Goal: Book appointment/travel/reservation

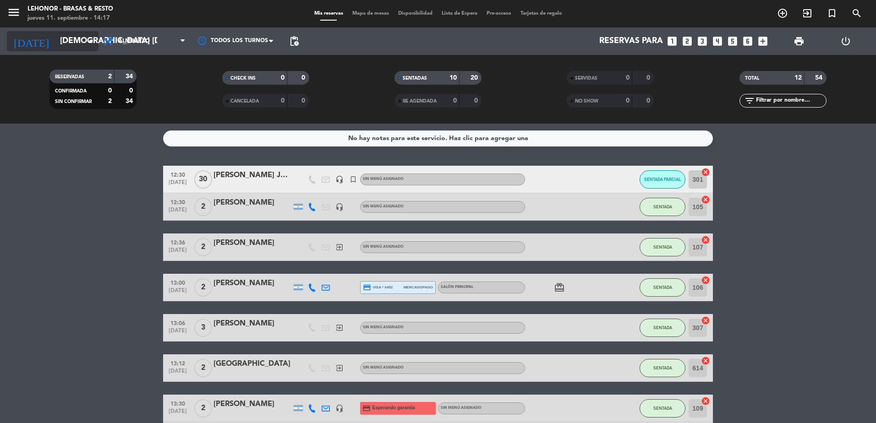
scroll to position [3, 0]
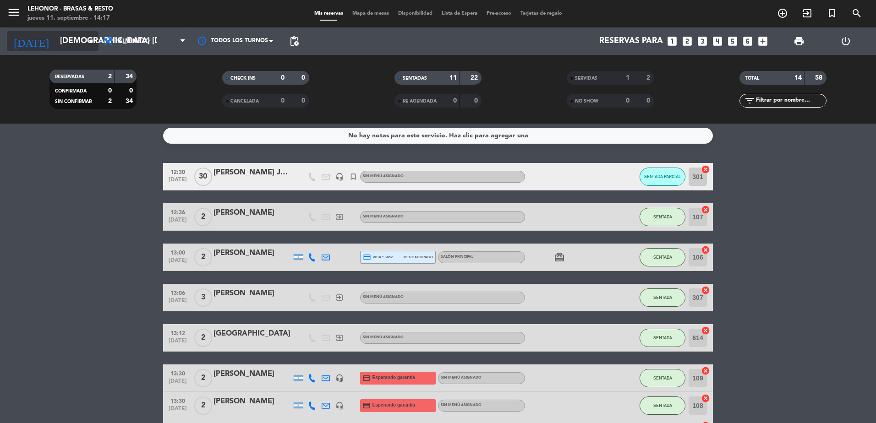
click at [87, 42] on icon "arrow_drop_down" at bounding box center [90, 41] width 11 height 11
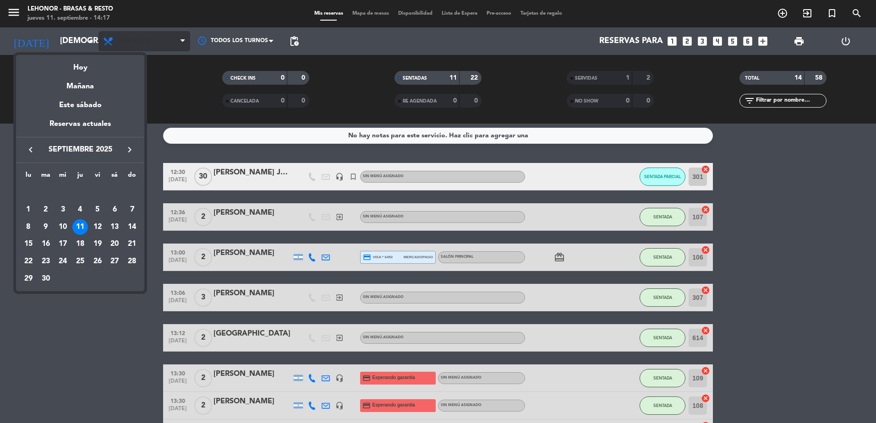
click at [174, 47] on div at bounding box center [438, 211] width 876 height 423
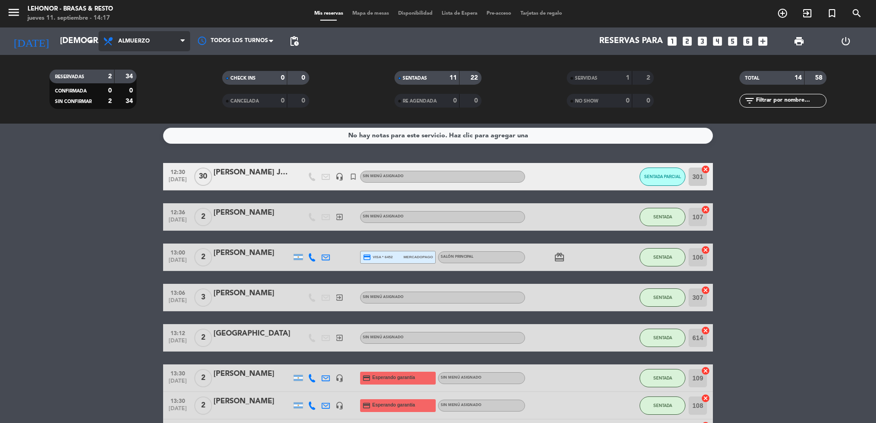
click at [120, 41] on span "Almuerzo" at bounding box center [144, 41] width 92 height 20
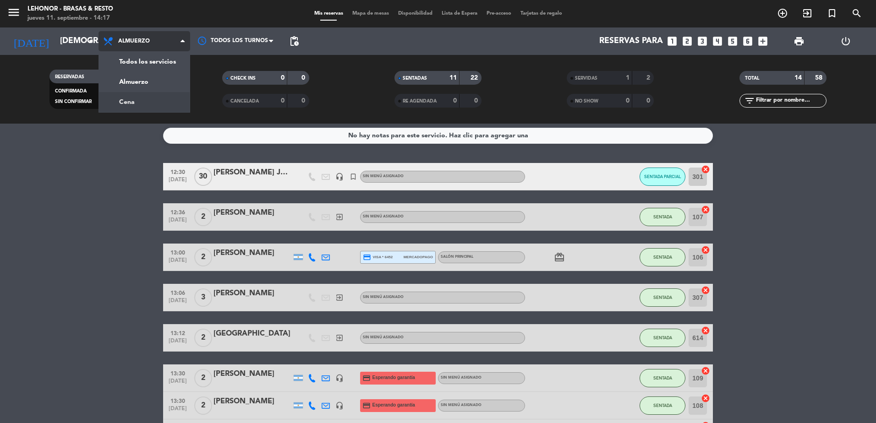
click at [143, 98] on div "menu Lehonor - Brasas & Resto jueves 11. septiembre - 14:17 Mis reservas Mapa d…" at bounding box center [438, 62] width 876 height 124
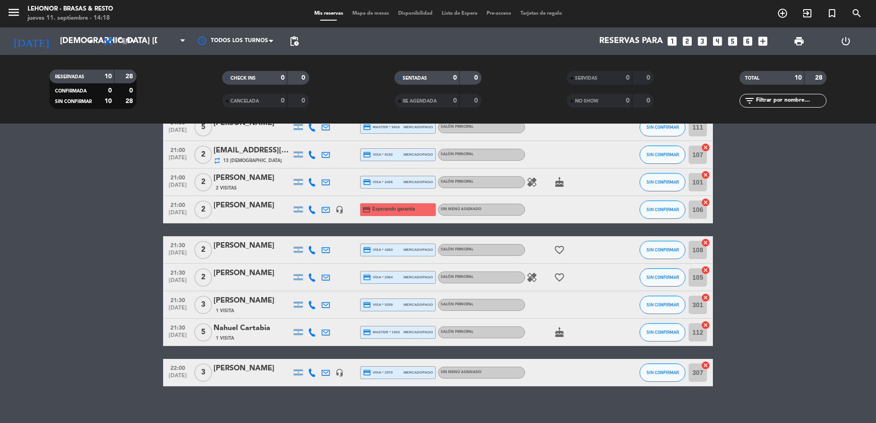
scroll to position [102, 0]
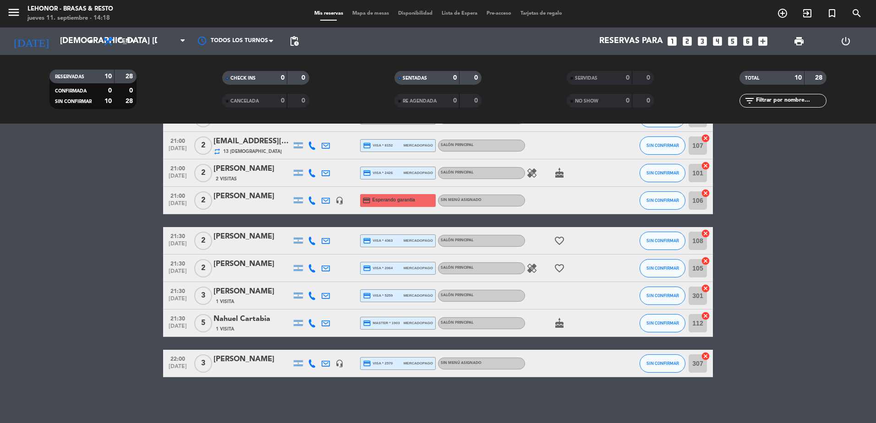
click at [357, 13] on span "Mapa de mesas" at bounding box center [371, 13] width 46 height 5
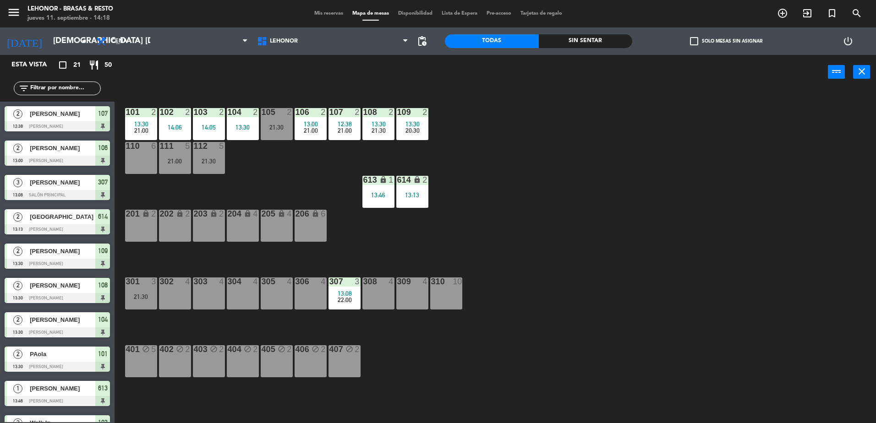
click at [301, 288] on div "306 4" at bounding box center [310, 294] width 32 height 32
click at [448, 67] on button "[GEOGRAPHIC_DATA]" at bounding box center [442, 72] width 55 height 18
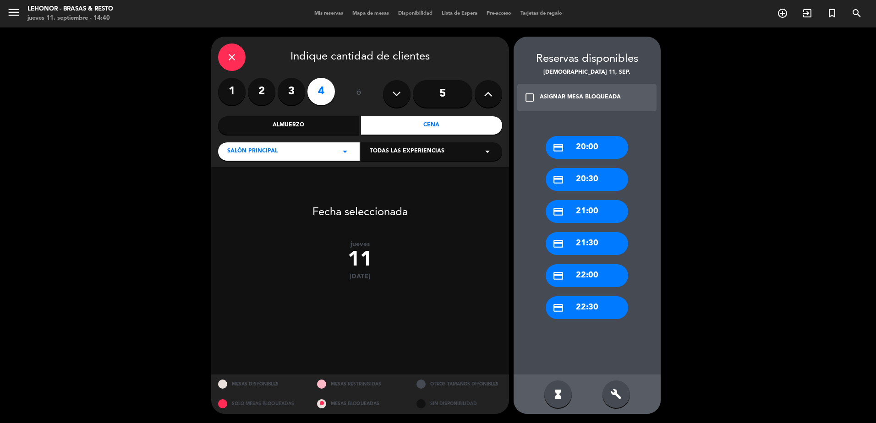
click at [598, 210] on div "credit_card 21:00" at bounding box center [586, 211] width 82 height 23
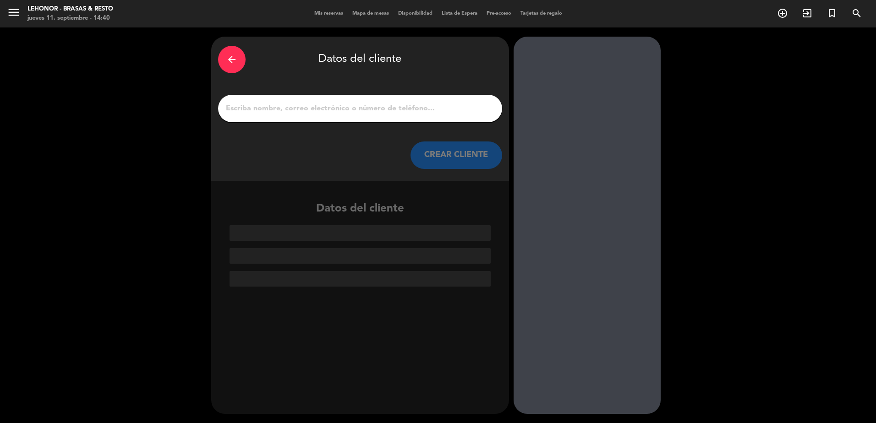
click at [408, 114] on input "1" at bounding box center [360, 108] width 270 height 13
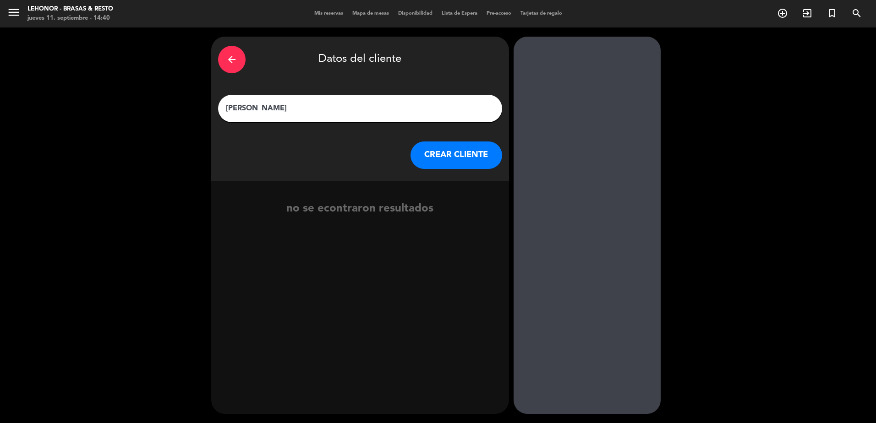
type input "[PERSON_NAME]"
click at [432, 148] on button "CREAR CLIENTE" at bounding box center [456, 155] width 92 height 27
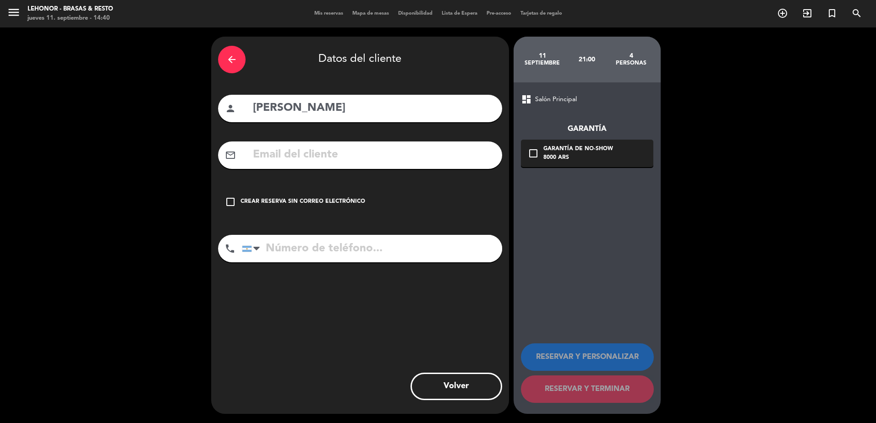
click at [357, 163] on input "text" at bounding box center [373, 155] width 243 height 19
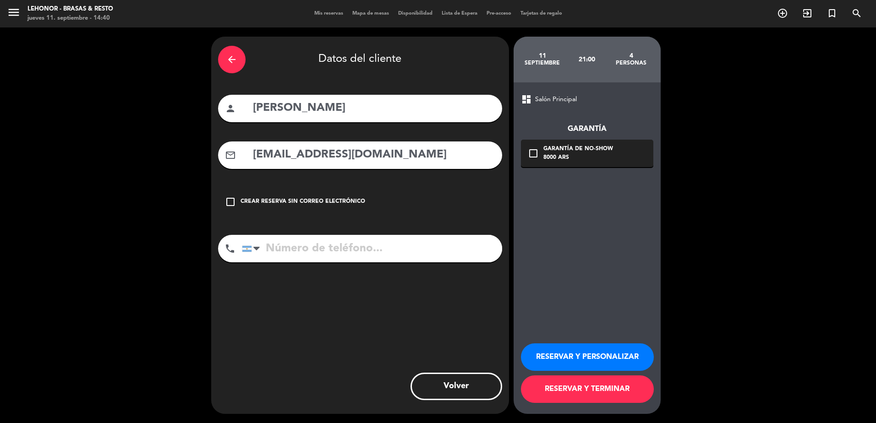
type input "[EMAIL_ADDRESS][DOMAIN_NAME]"
click at [356, 249] on input "tel" at bounding box center [372, 248] width 260 height 27
type input "3415324043"
click at [527, 151] on div "check_box_outline_blank Garantía de no-show 8000 ARS" at bounding box center [587, 153] width 132 height 27
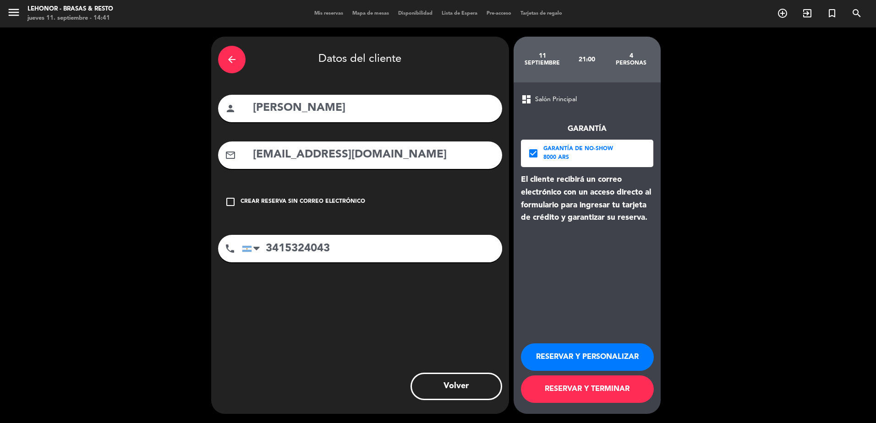
click at [572, 387] on button "RESERVAR Y TERMINAR" at bounding box center [587, 389] width 133 height 27
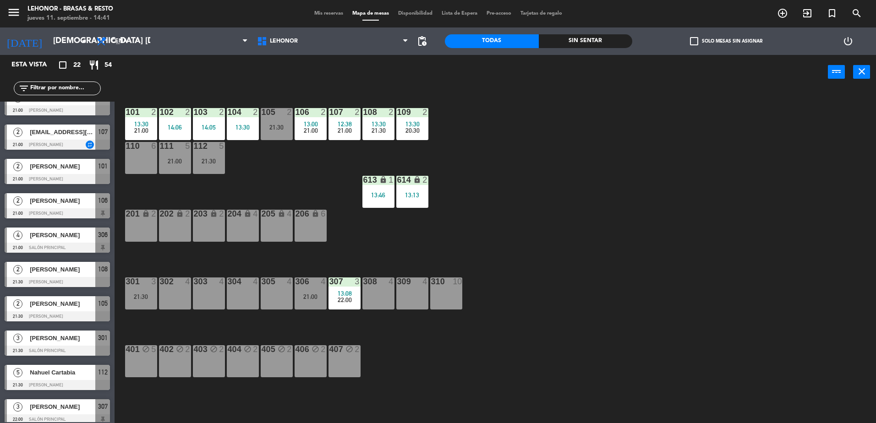
scroll to position [435, 0]
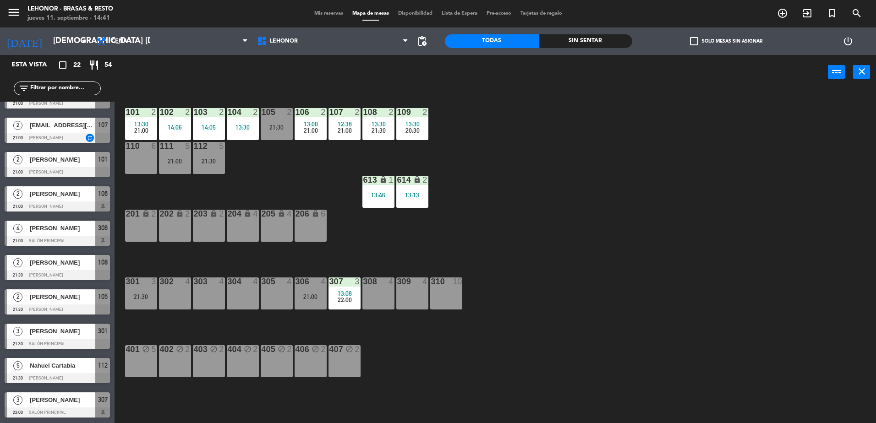
click at [70, 232] on span "[PERSON_NAME]" at bounding box center [62, 228] width 65 height 10
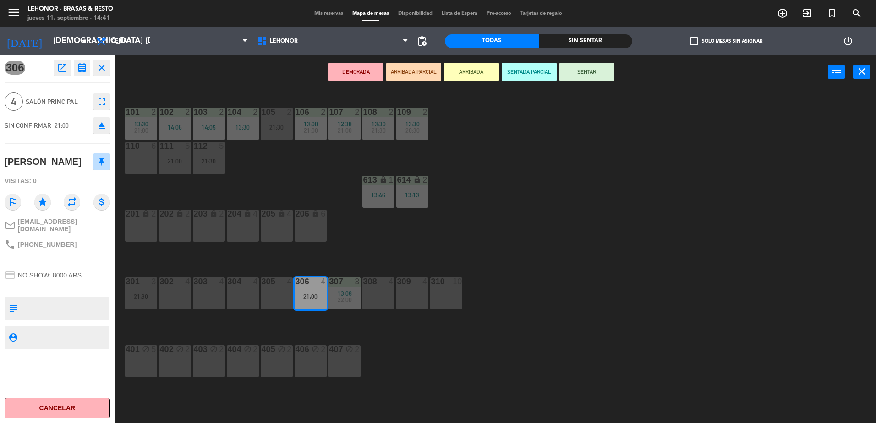
click at [60, 70] on icon "open_in_new" at bounding box center [62, 67] width 11 height 11
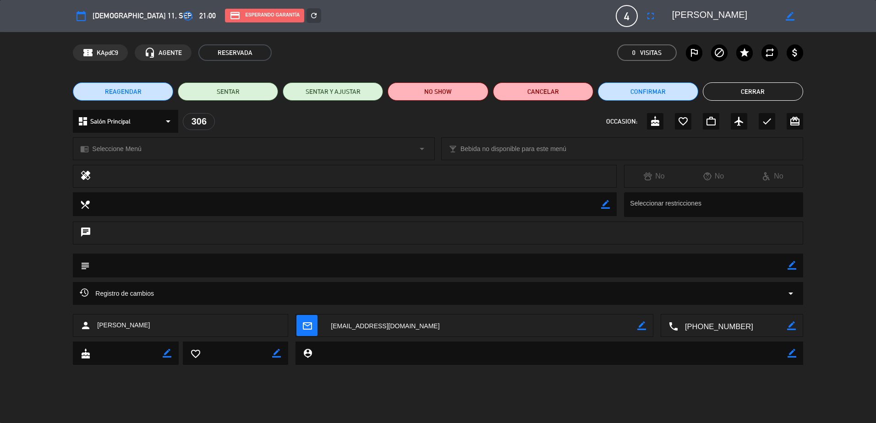
click at [792, 353] on icon "border_color" at bounding box center [791, 353] width 9 height 9
type textarea "Tiene Gift Card, festejo aniversario [PERSON_NAME]."
click at [684, 120] on icon "favorite_border" at bounding box center [682, 121] width 11 height 11
click at [409, 356] on textarea at bounding box center [549, 353] width 474 height 23
type textarea "Tiene Gift Card, aniversario [PERSON_NAME]."
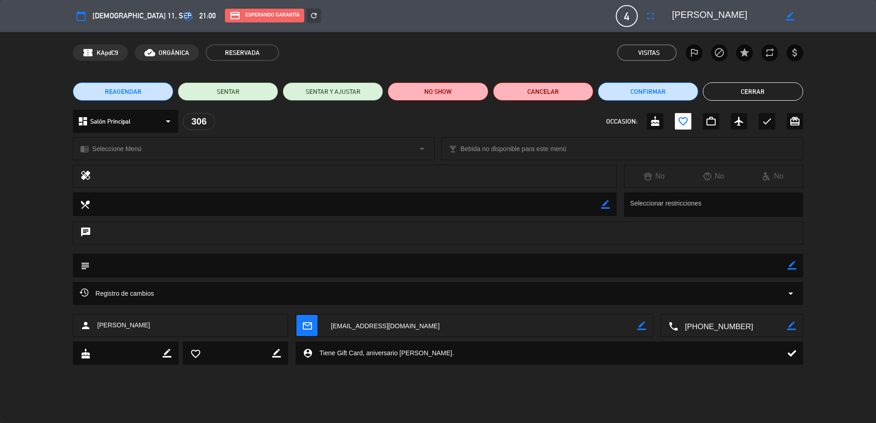
click at [731, 90] on button "Cerrar" at bounding box center [752, 91] width 100 height 18
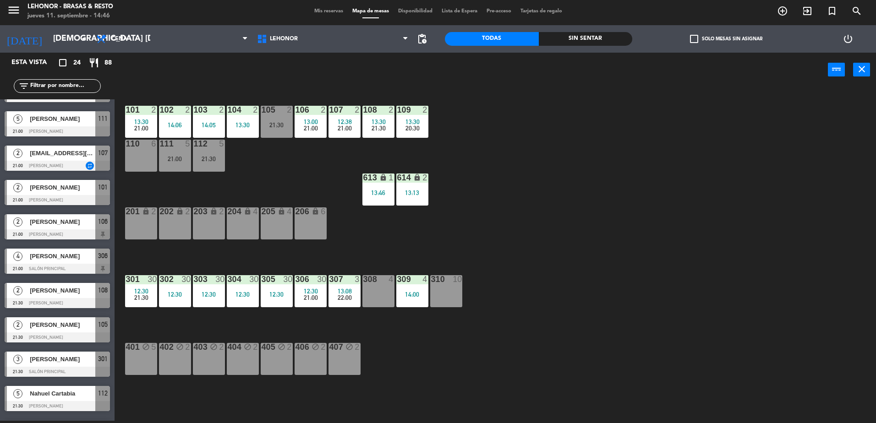
scroll to position [504, 0]
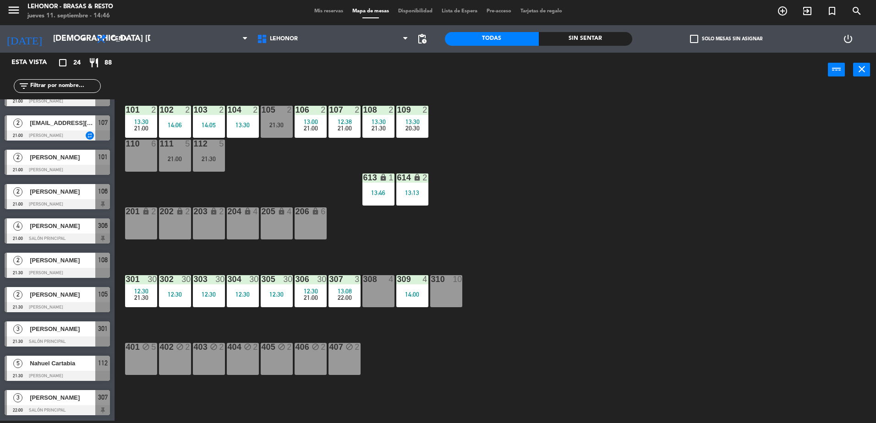
click at [66, 225] on span "[PERSON_NAME]" at bounding box center [62, 226] width 65 height 10
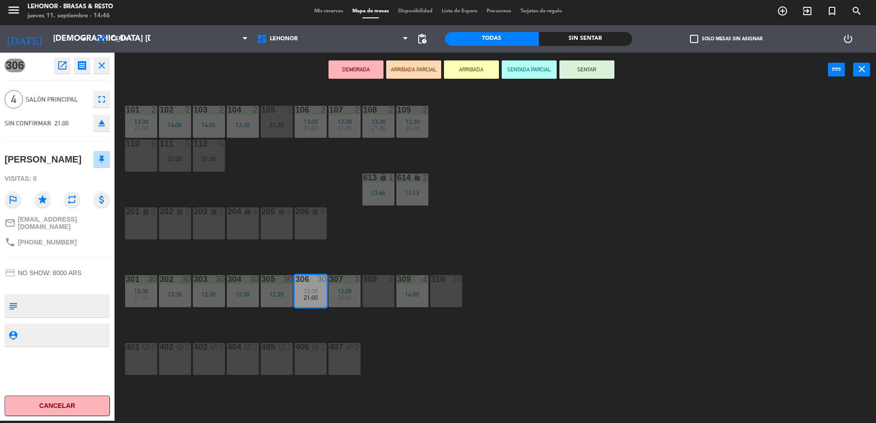
click at [60, 302] on textarea at bounding box center [64, 305] width 87 height 19
type textarea "Tiene Gift Card, festejo aniversario [PERSON_NAME]."
click at [81, 351] on div "306 open_in_new receipt 9:00 PM jue., [DATE] 4 personas anniversary [PERSON_NAM…" at bounding box center [57, 237] width 114 height 368
click at [99, 260] on div "306 open_in_new receipt 9:00 PM jue., [DATE] 4 personas anniversary [PERSON_NAM…" at bounding box center [57, 237] width 114 height 368
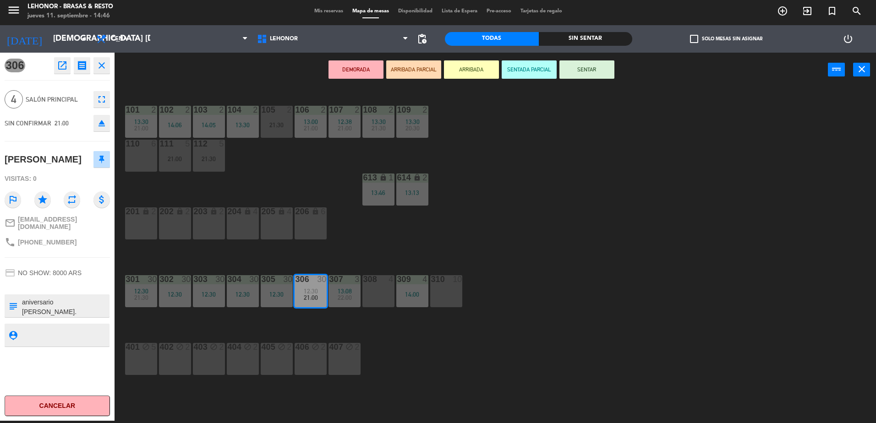
click at [104, 61] on icon "close" at bounding box center [101, 65] width 11 height 11
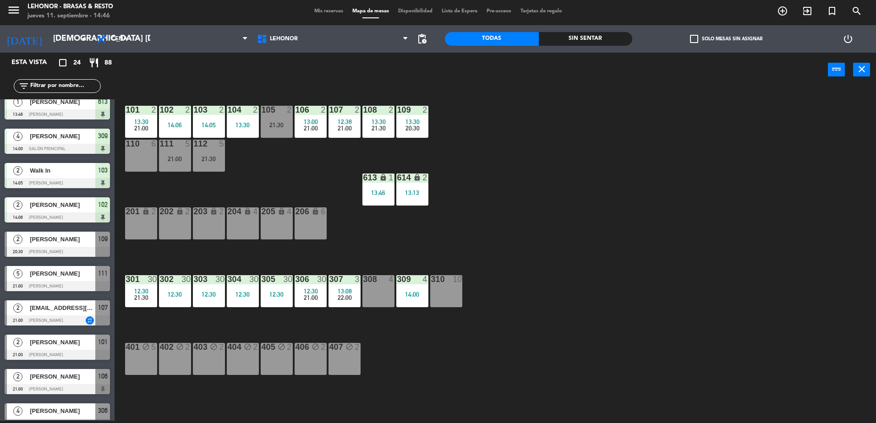
scroll to position [361, 0]
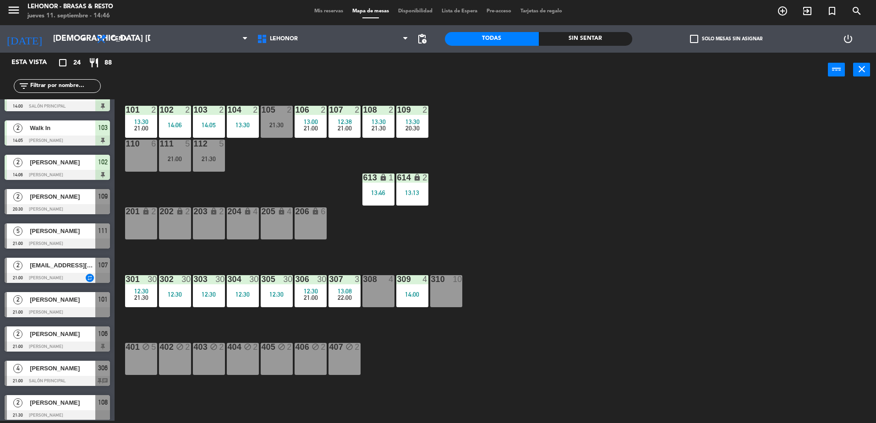
click at [70, 373] on span "[PERSON_NAME]" at bounding box center [62, 369] width 65 height 10
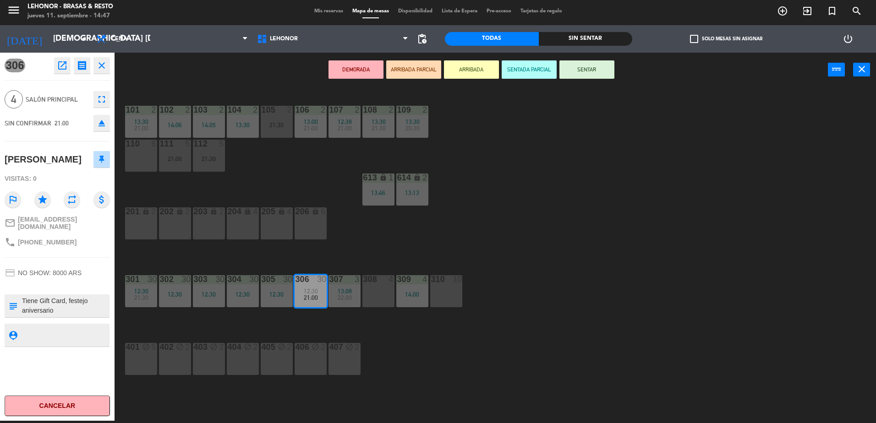
click at [101, 62] on icon "close" at bounding box center [101, 65] width 11 height 11
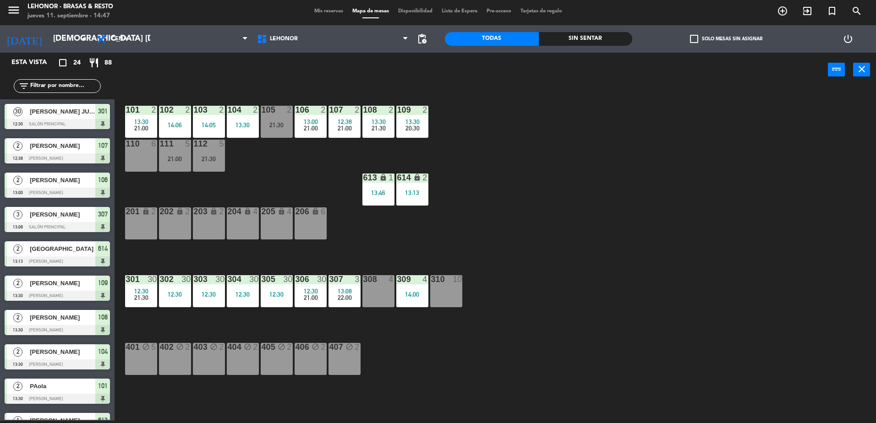
scroll to position [87, 0]
